Goal: Navigation & Orientation: Find specific page/section

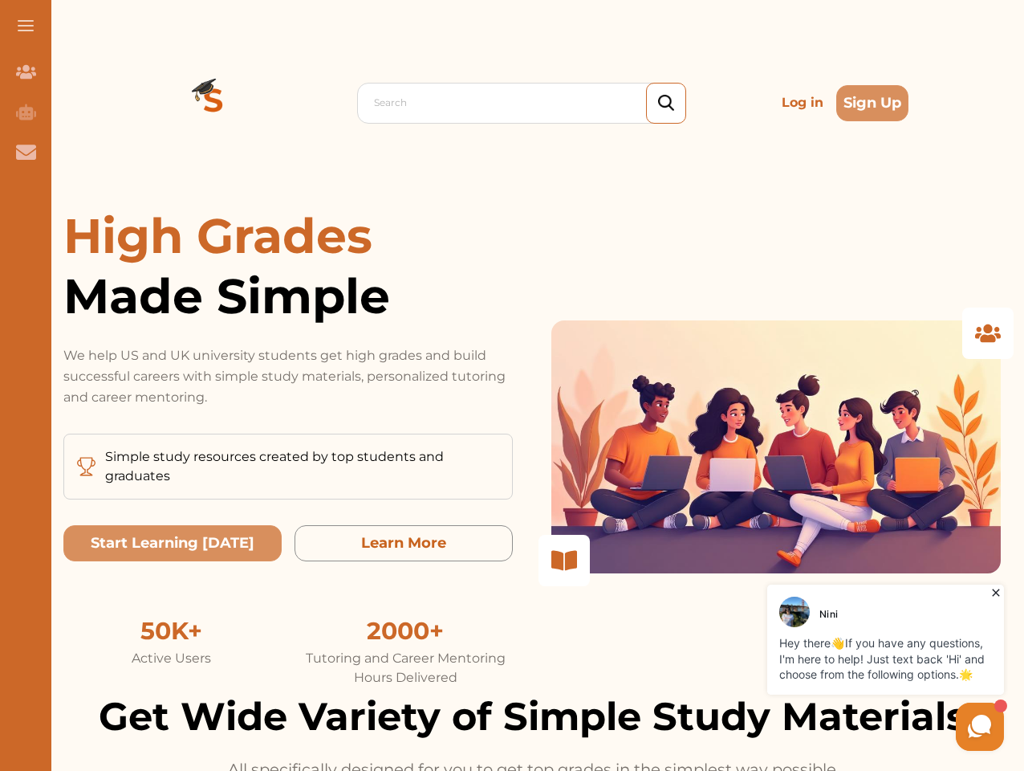
click at [512, 385] on p "We help US and UK university students get high grades and build successful care…" at bounding box center [288, 376] width 450 height 63
click at [26, 26] on span at bounding box center [26, 26] width 16 height 2
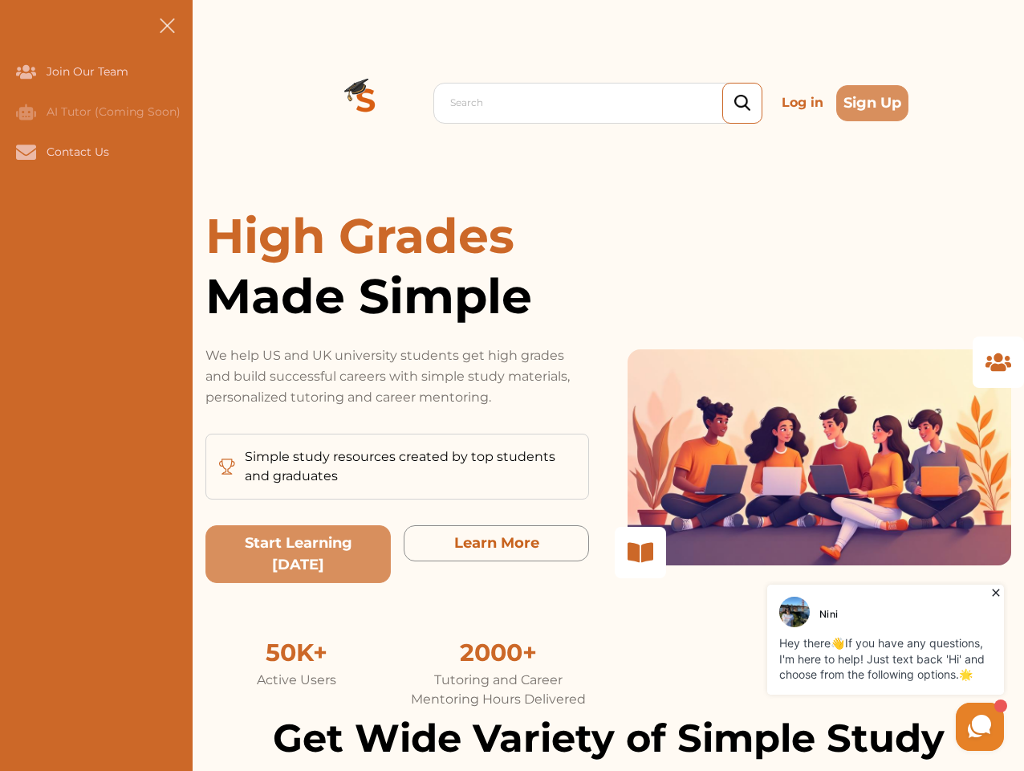
click at [26, 71] on icon "Join Our Team" at bounding box center [26, 72] width 20 height 14
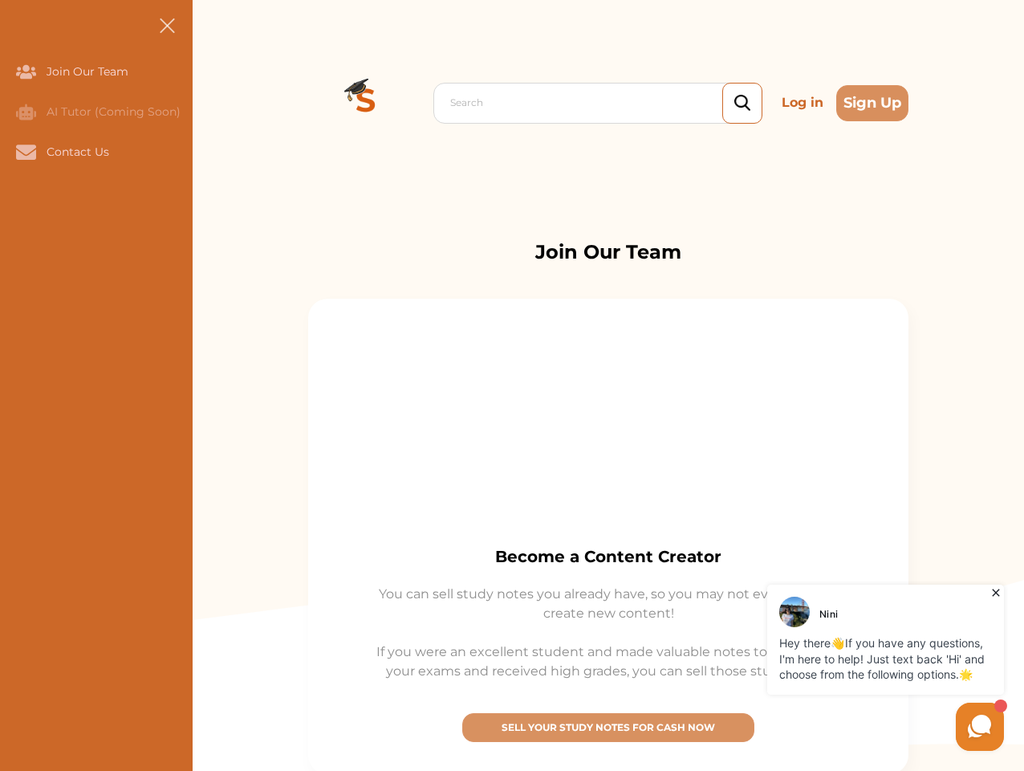
click at [26, 112] on icon "AI Tutor (Coming Soon)" at bounding box center [26, 112] width 20 height 16
click at [26, 152] on icon "Contact Us" at bounding box center [26, 152] width 20 height 14
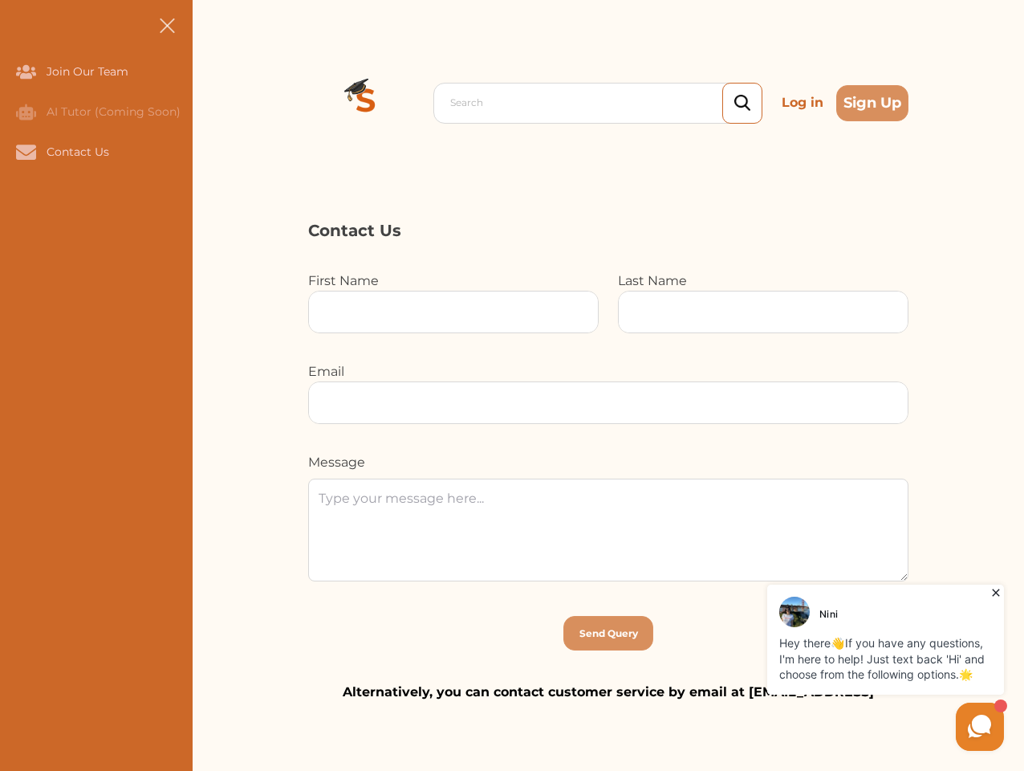
click at [214, 103] on div "Search Log in Sign Up Search Log in Sign Up" at bounding box center [609, 103] width 832 height 206
click at [803, 103] on p "Log in" at bounding box center [803, 103] width 55 height 32
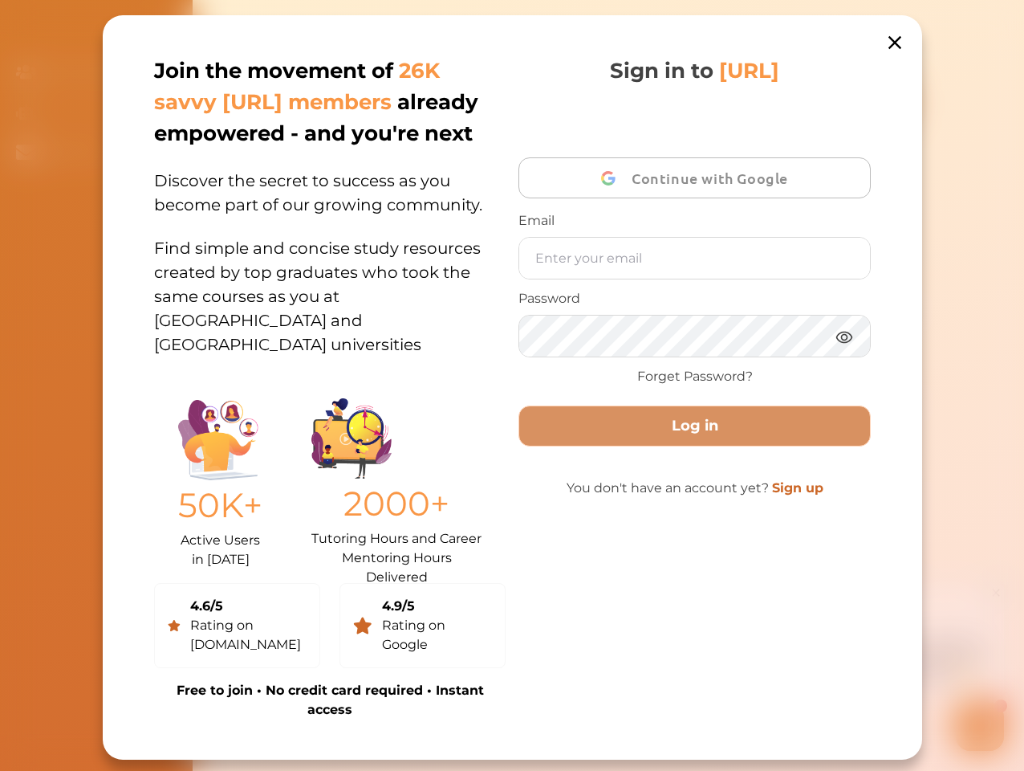
click at [873, 103] on div "Join the movement of 26K savvy [URL] members already empowered - and you're nex…" at bounding box center [513, 387] width 820 height 744
click at [173, 543] on div "50K+ Active Users in [DATE] 2000+ Tutoring Hours and Career Mentoring Hours Del…" at bounding box center [330, 479] width 352 height 181
